Goal: Information Seeking & Learning: Learn about a topic

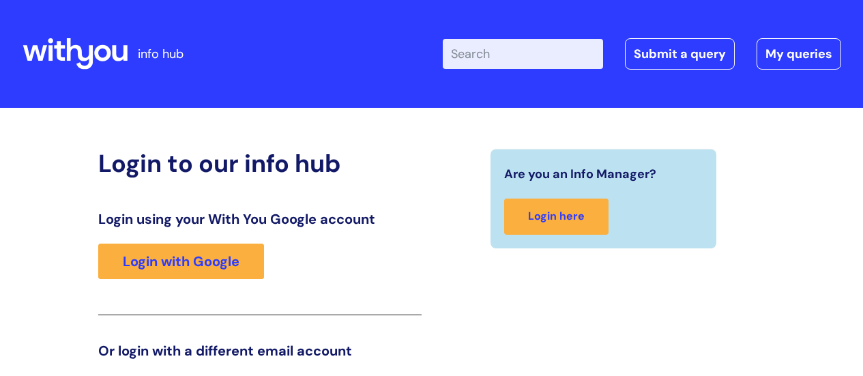
scroll to position [208, 0]
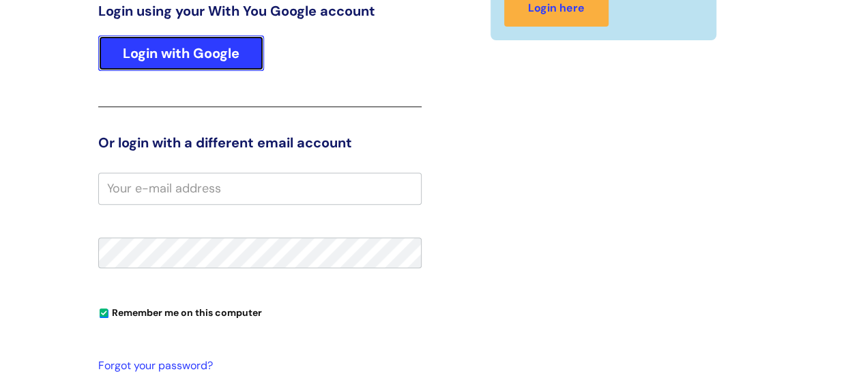
click at [207, 63] on link "Login with Google" at bounding box center [181, 52] width 166 height 35
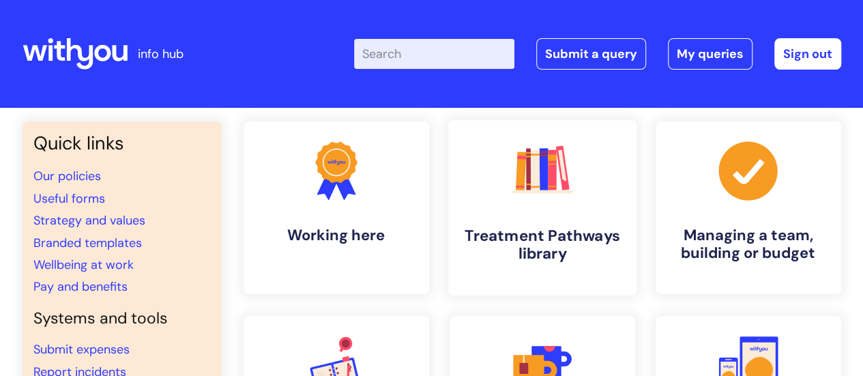
click at [569, 235] on h4 "Treatment Pathways library" at bounding box center [542, 244] width 166 height 37
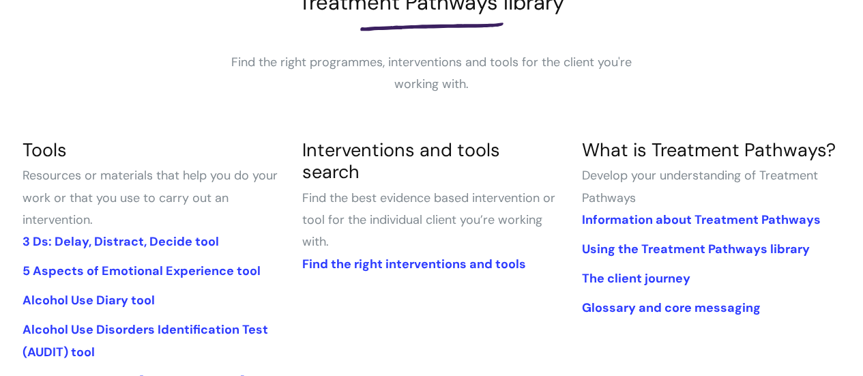
scroll to position [225, 0]
click at [473, 255] on link "Find the right interventions and tools" at bounding box center [413, 263] width 224 height 16
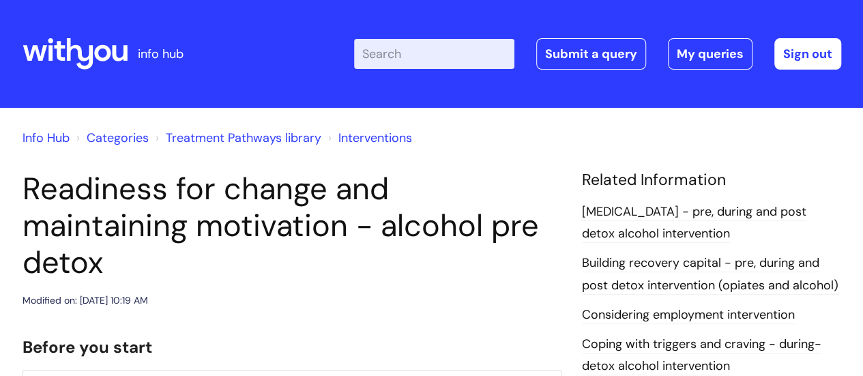
click at [410, 63] on input "Enter your search term here..." at bounding box center [434, 54] width 160 height 30
type input "cycle of change"
click button "Search" at bounding box center [0, 0] width 0 height 0
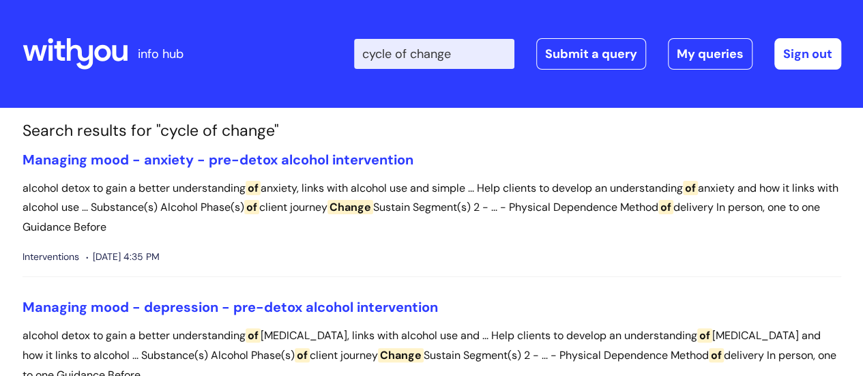
click at [118, 53] on icon at bounding box center [75, 54] width 105 height 33
